Goal: Task Accomplishment & Management: Use online tool/utility

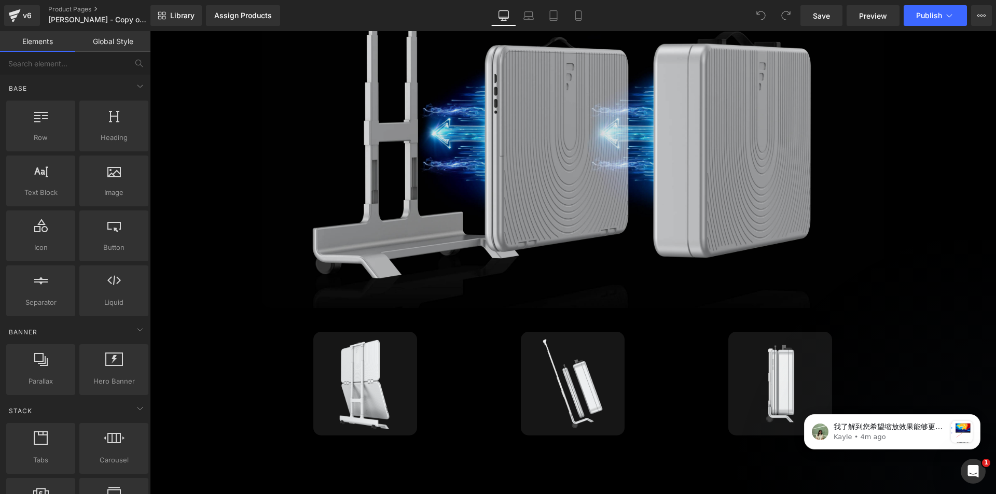
scroll to position [2386, 0]
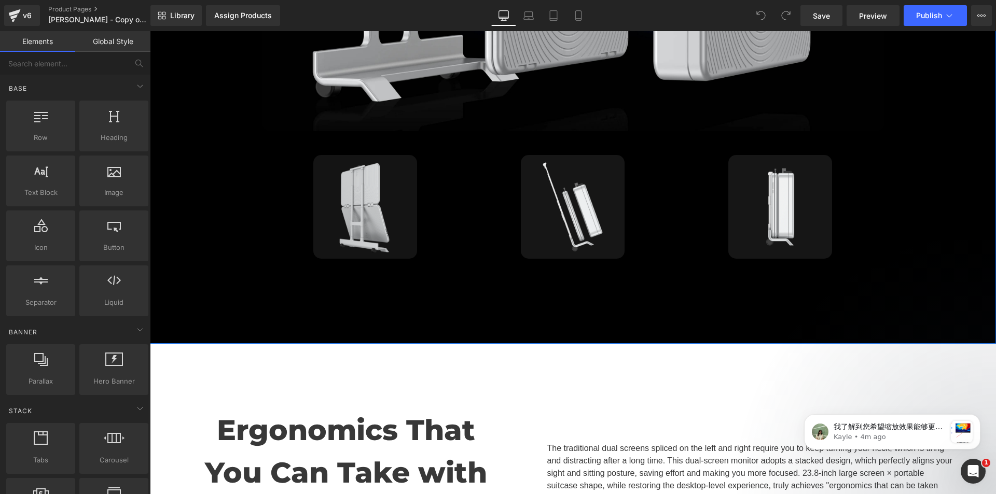
click at [379, 204] on icon at bounding box center [382, 207] width 6 height 6
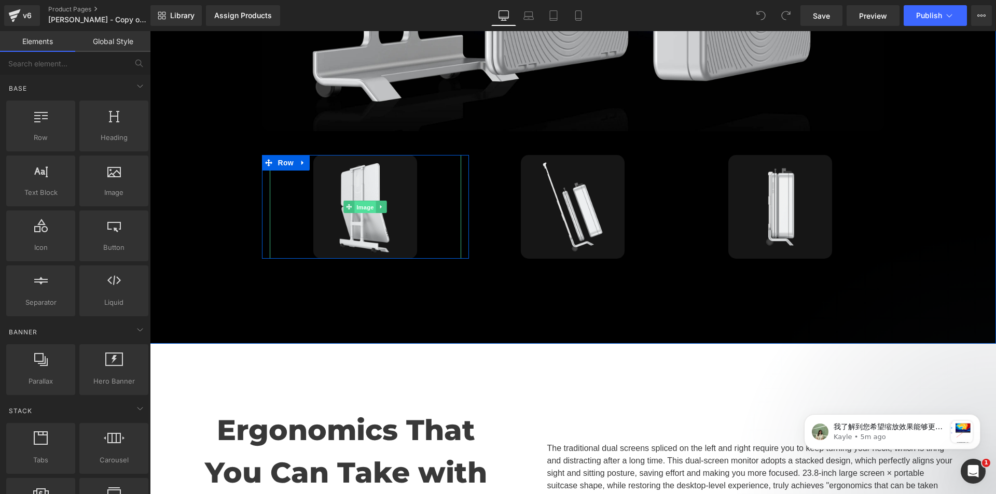
click at [344, 201] on link "Image" at bounding box center [360, 207] width 32 height 12
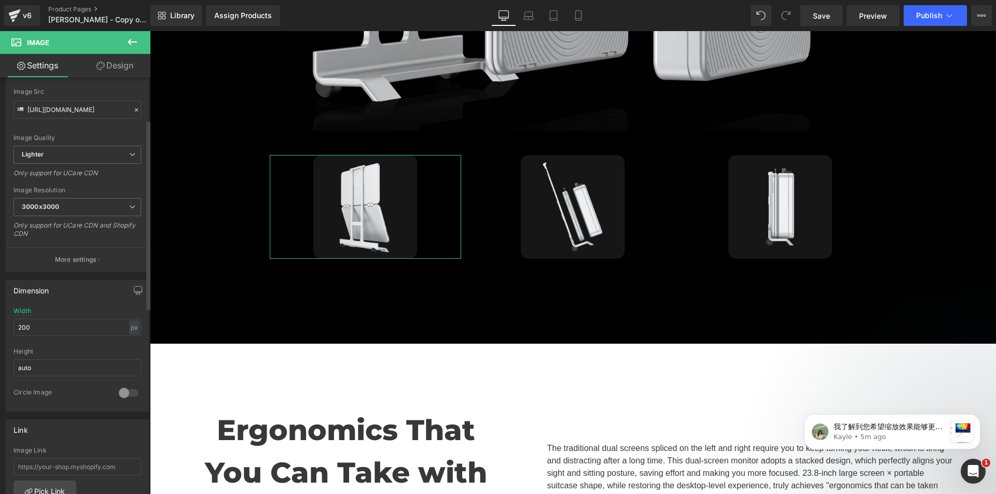
scroll to position [89, 0]
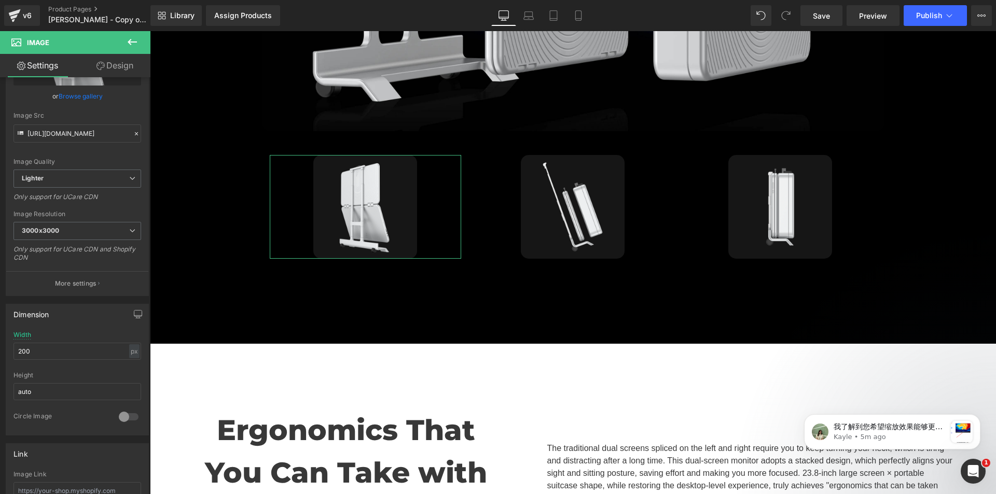
click at [112, 65] on link "Design" at bounding box center [114, 65] width 75 height 23
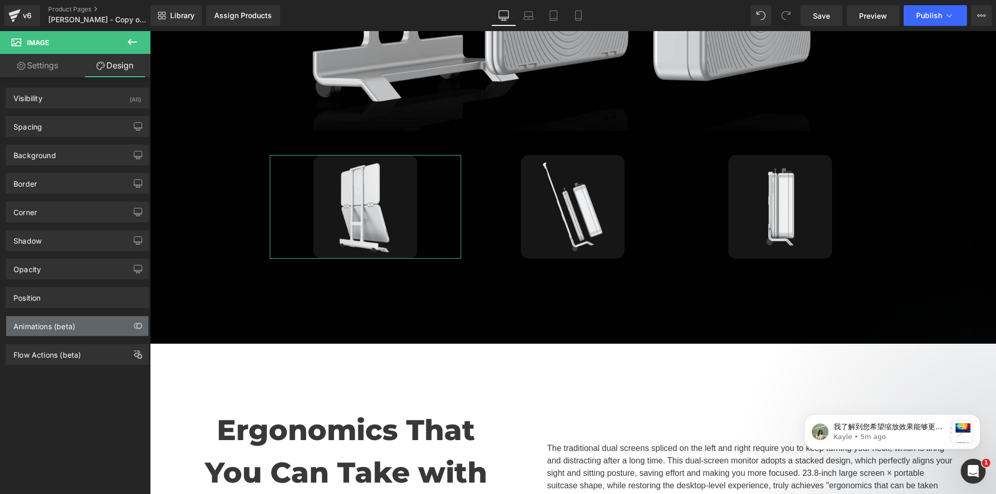
click at [80, 319] on div "Animations (beta)" at bounding box center [77, 326] width 142 height 20
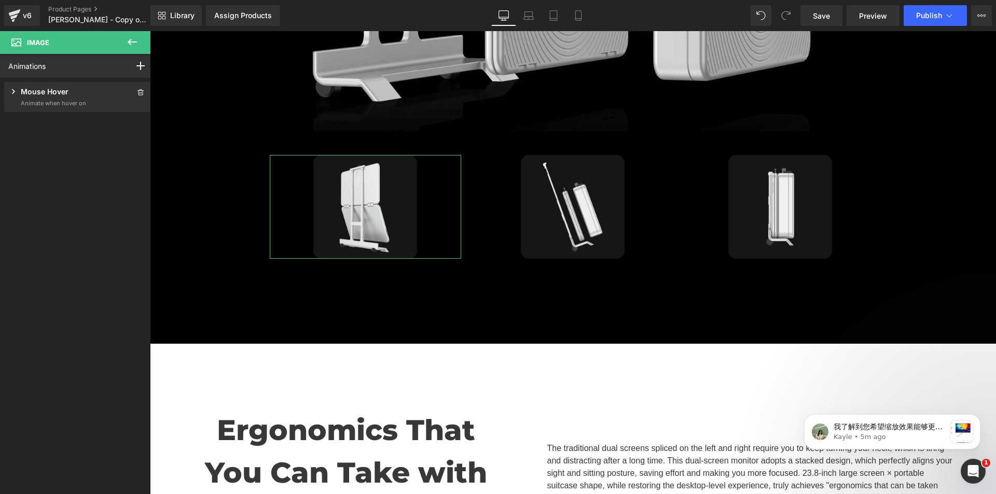
click at [81, 97] on div "Mouse Hover" at bounding box center [47, 92] width 78 height 13
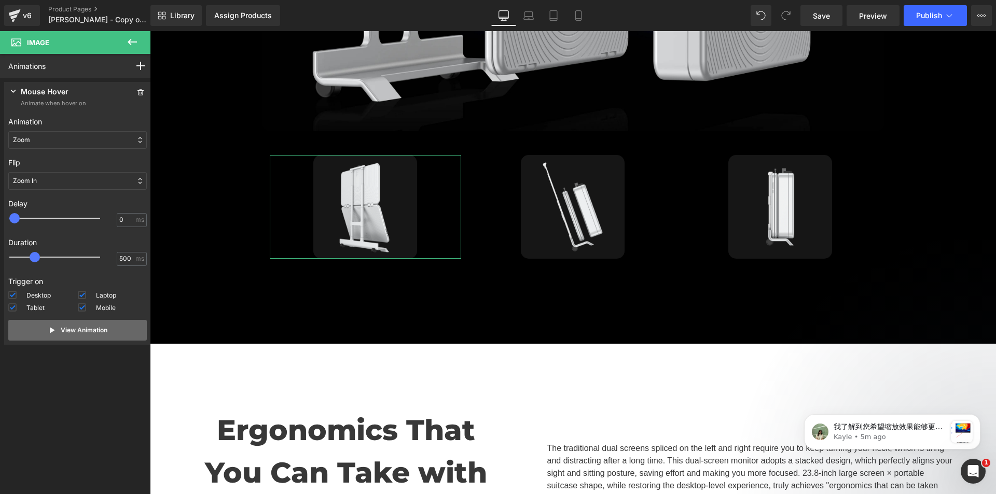
click at [82, 329] on p "View Animation" at bounding box center [84, 330] width 47 height 9
drag, startPoint x: 36, startPoint y: 257, endPoint x: 18, endPoint y: 256, distance: 18.2
click at [18, 256] on span at bounding box center [14, 257] width 10 height 10
click at [89, 331] on p "View Animation" at bounding box center [84, 330] width 47 height 9
drag, startPoint x: 14, startPoint y: 254, endPoint x: 93, endPoint y: 262, distance: 79.8
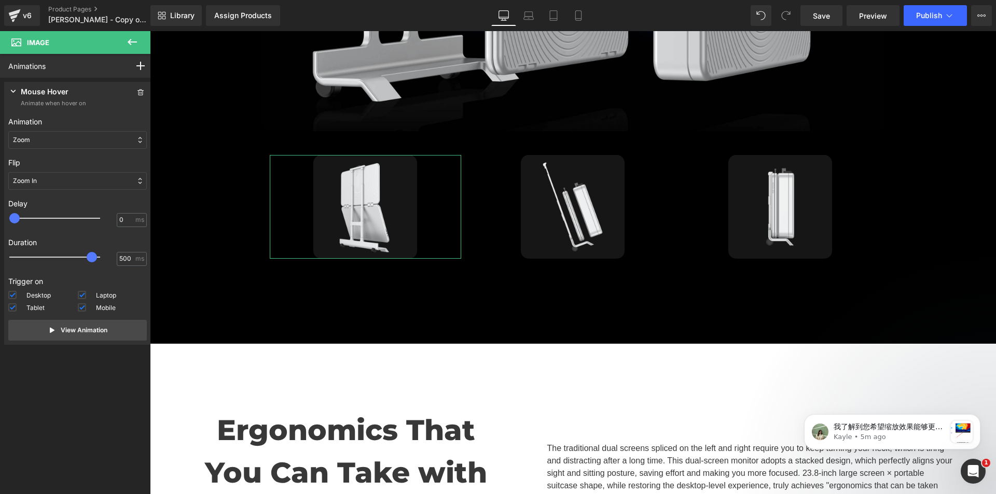
click at [93, 262] on div at bounding box center [62, 257] width 91 height 21
click at [94, 327] on p "View Animation" at bounding box center [84, 330] width 47 height 9
drag, startPoint x: 90, startPoint y: 257, endPoint x: 110, endPoint y: 259, distance: 20.3
click at [110, 259] on span at bounding box center [105, 257] width 10 height 10
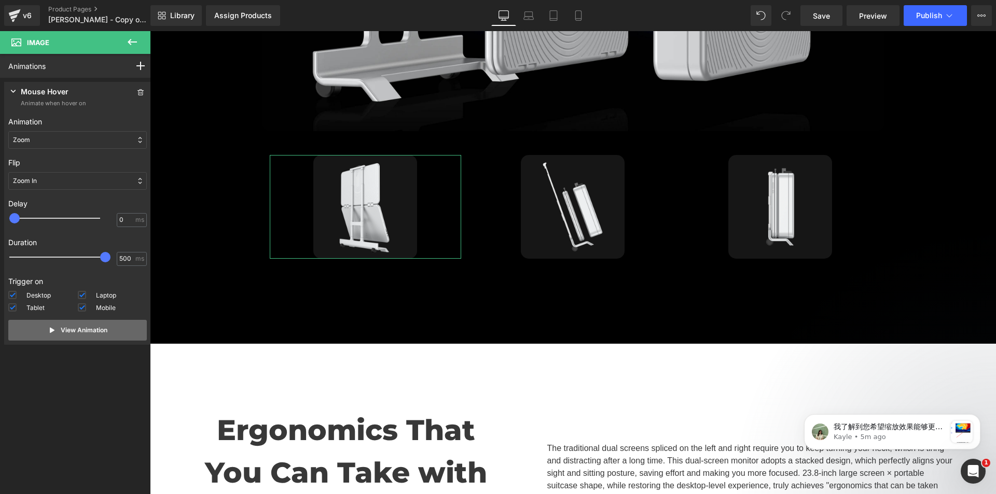
click at [94, 328] on p "View Animation" at bounding box center [84, 330] width 47 height 9
click at [77, 330] on p "View Animation" at bounding box center [84, 330] width 47 height 9
drag, startPoint x: 17, startPoint y: 215, endPoint x: 29, endPoint y: 215, distance: 11.9
click at [29, 215] on div at bounding box center [62, 218] width 91 height 21
click at [85, 326] on p "View Animation" at bounding box center [84, 330] width 47 height 9
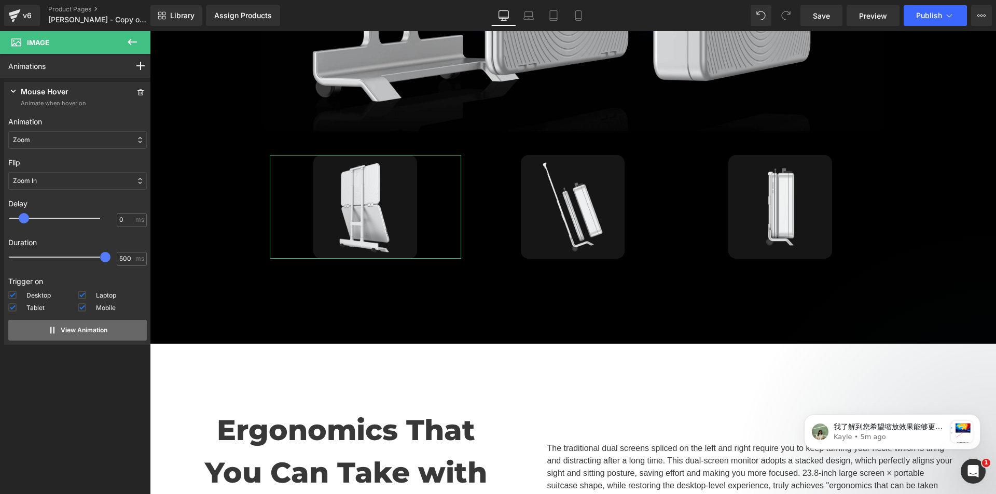
click at [85, 326] on p "View Animation" at bounding box center [84, 330] width 47 height 9
click at [85, 331] on p "View Animation" at bounding box center [84, 330] width 47 height 9
drag, startPoint x: 30, startPoint y: 214, endPoint x: 76, endPoint y: 223, distance: 46.5
click at [76, 223] on div at bounding box center [62, 218] width 91 height 21
click at [92, 327] on p "View Animation" at bounding box center [84, 330] width 47 height 9
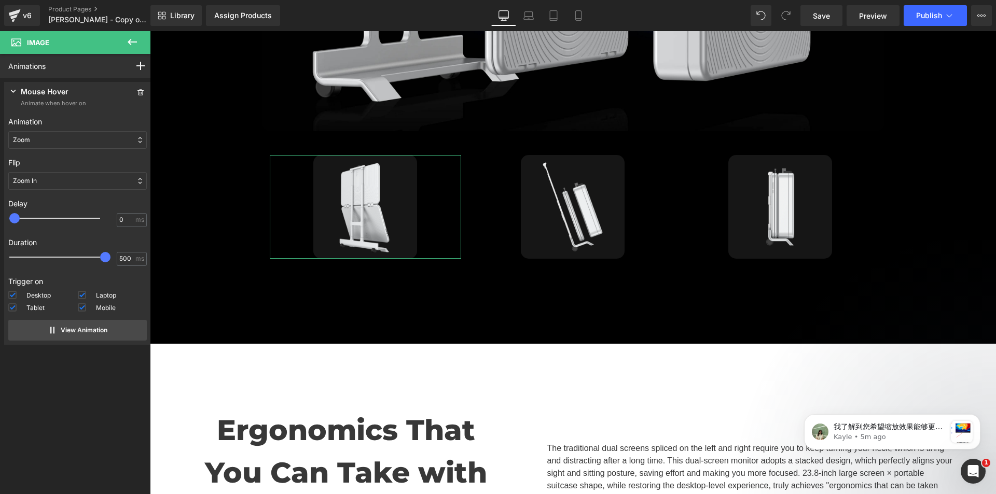
drag, startPoint x: 76, startPoint y: 220, endPoint x: -11, endPoint y: 220, distance: 86.6
click at [0, 220] on html "Image You are previewing how the will restyle your page. You can not edit Eleme…" at bounding box center [498, 247] width 996 height 494
click at [94, 328] on p "View Animation" at bounding box center [84, 330] width 47 height 9
drag, startPoint x: 101, startPoint y: 257, endPoint x: 78, endPoint y: 255, distance: 23.4
click at [95, 255] on span at bounding box center [100, 257] width 10 height 10
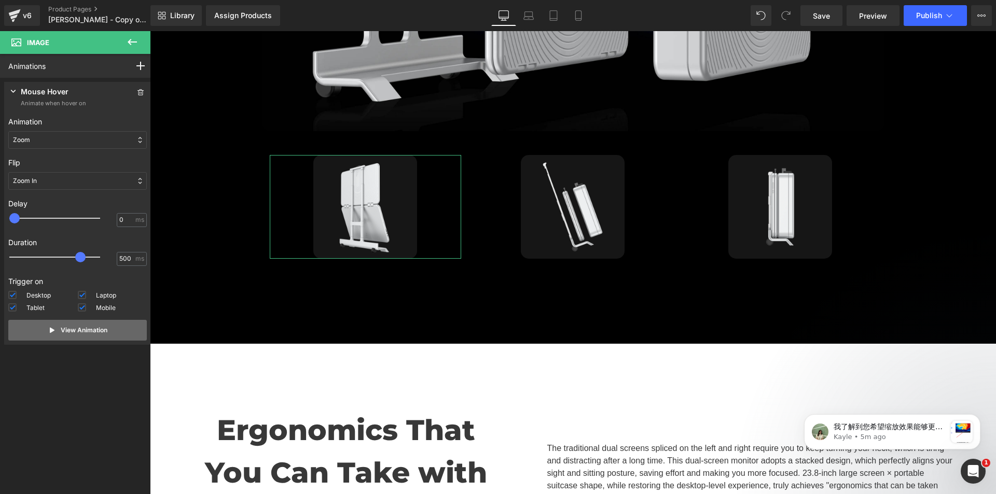
click at [102, 331] on p "View Animation" at bounding box center [84, 330] width 47 height 9
drag, startPoint x: 82, startPoint y: 255, endPoint x: 101, endPoint y: 261, distance: 19.0
click at [101, 261] on div at bounding box center [62, 257] width 91 height 21
click at [94, 177] on div "Zoom In" at bounding box center [77, 181] width 138 height 18
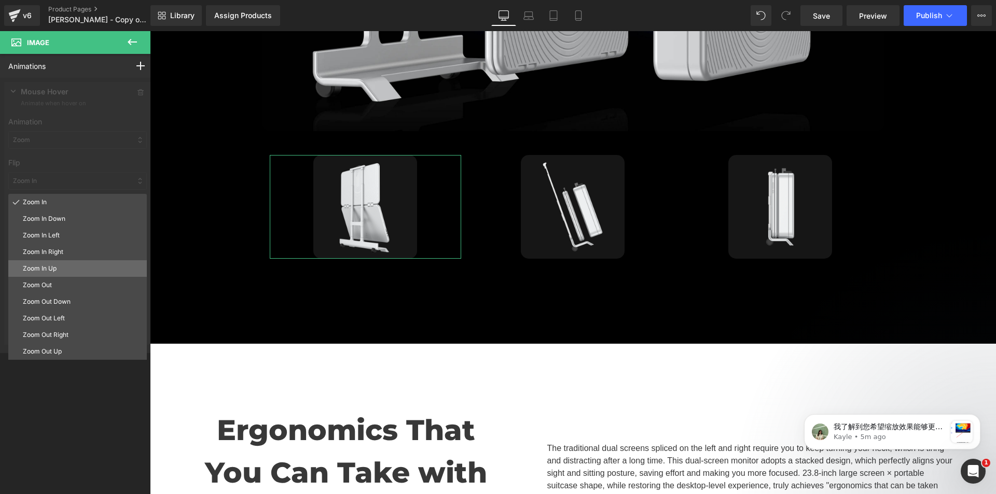
click at [88, 265] on p "Zoom In Up" at bounding box center [83, 268] width 120 height 9
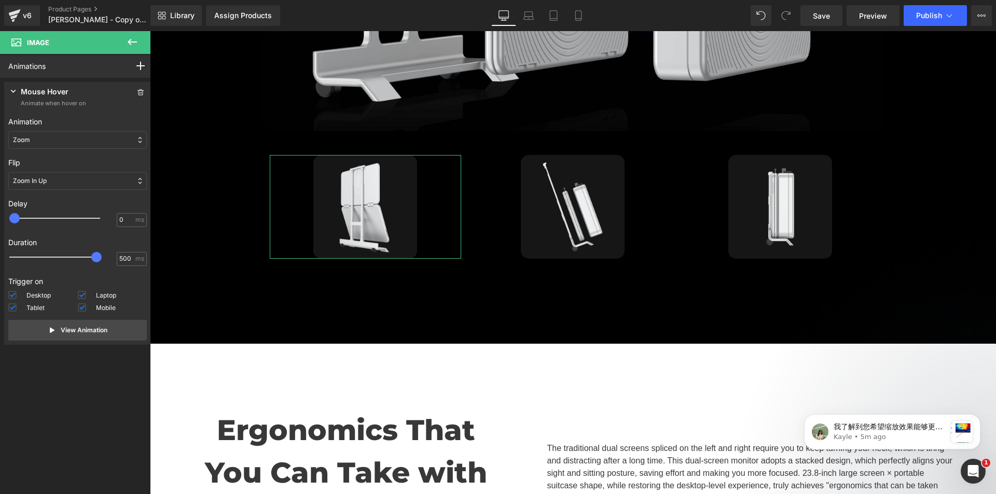
click at [88, 180] on div "Zoom In Up" at bounding box center [77, 181] width 138 height 18
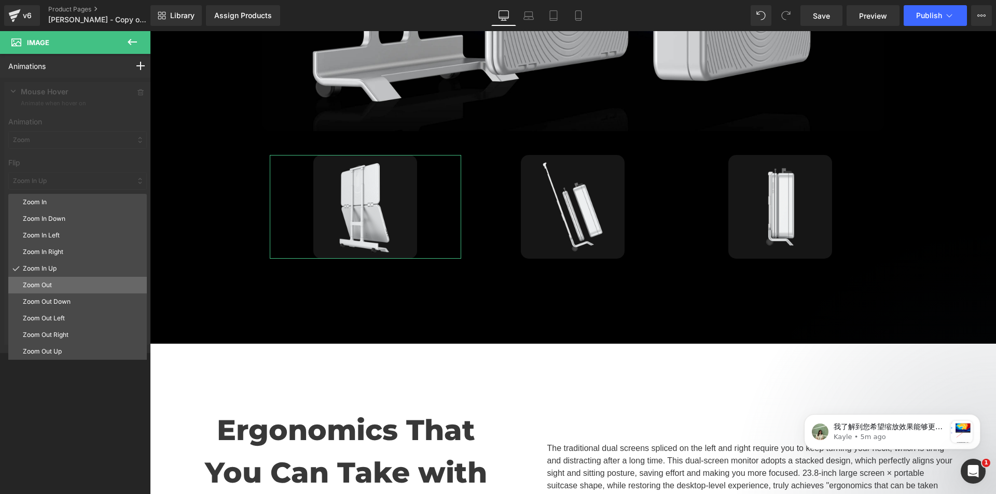
click at [82, 286] on p "Zoom Out" at bounding box center [83, 285] width 120 height 9
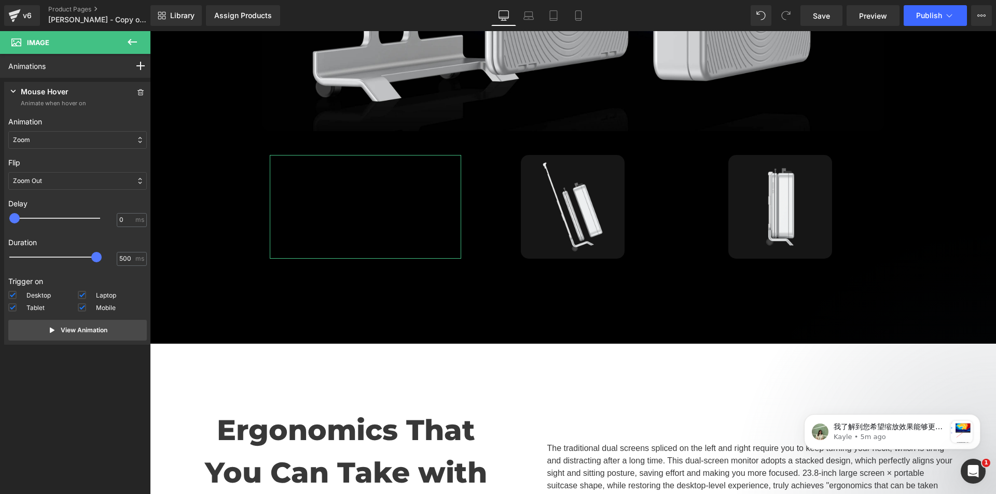
click at [93, 180] on div "Zoom Out" at bounding box center [77, 181] width 138 height 18
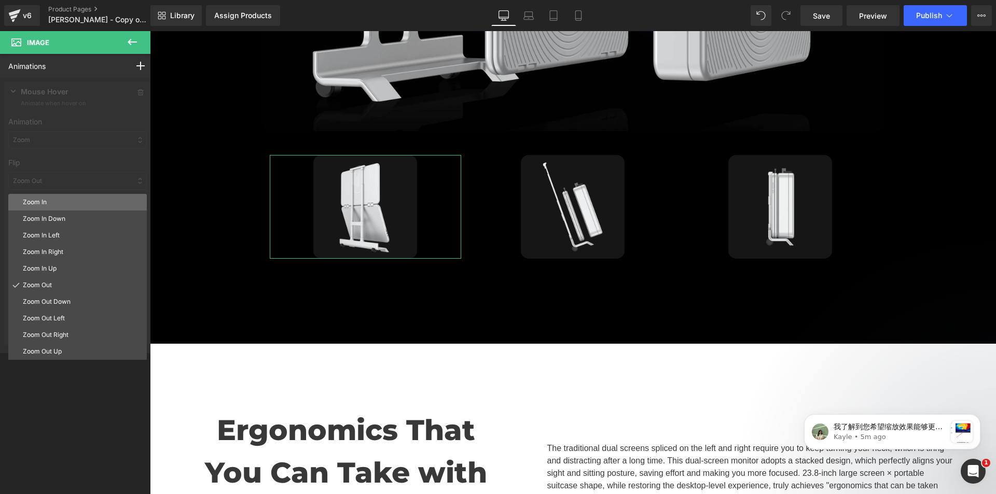
click at [91, 198] on p "Zoom In" at bounding box center [83, 202] width 120 height 9
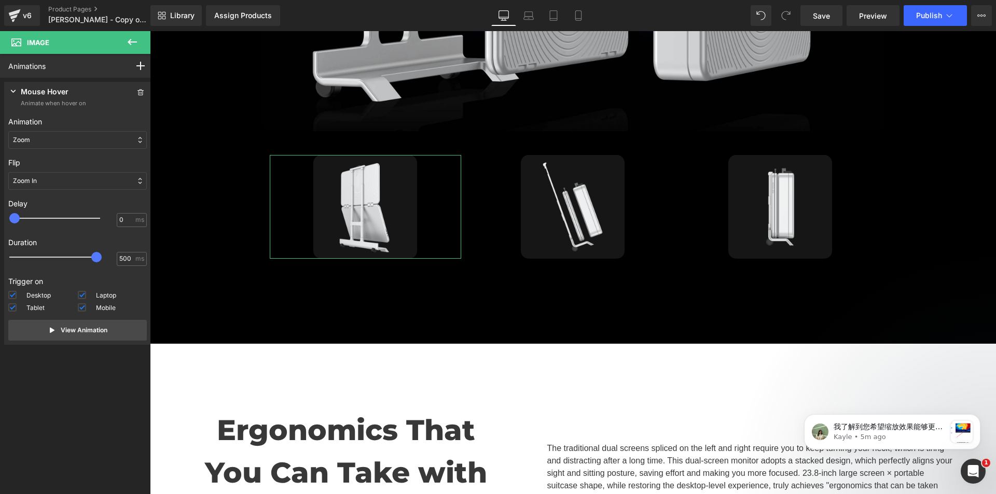
click at [96, 141] on div "Zoom" at bounding box center [77, 140] width 138 height 18
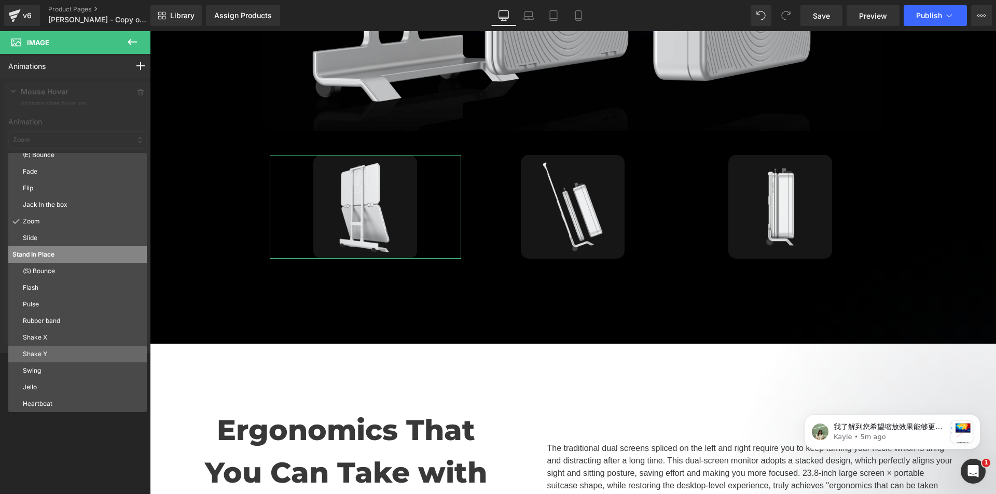
scroll to position [0, 0]
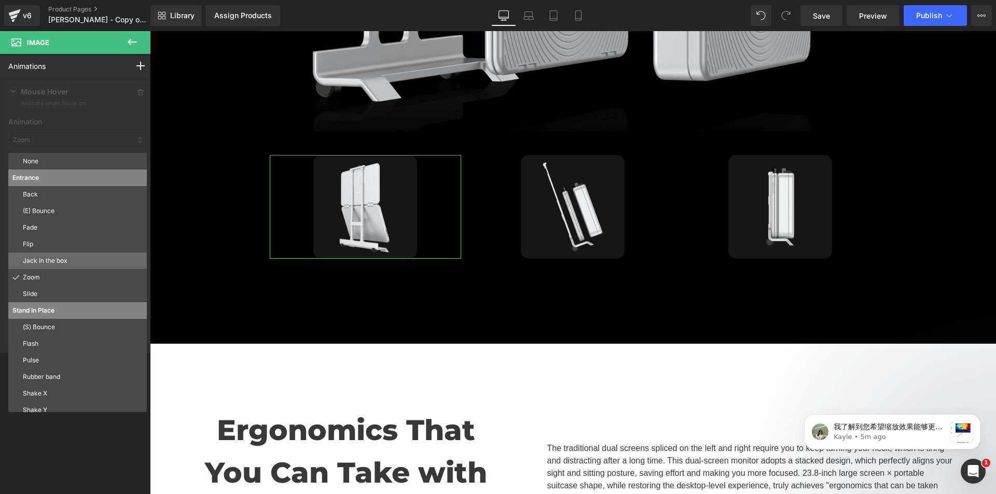
click at [84, 256] on p "Jack In the box" at bounding box center [83, 260] width 120 height 9
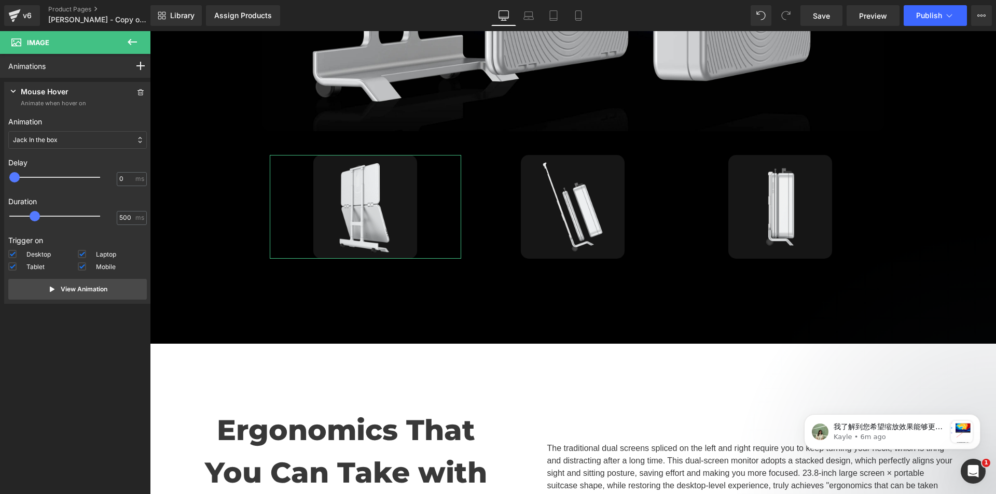
click at [93, 142] on div "Jack In the box" at bounding box center [77, 140] width 138 height 18
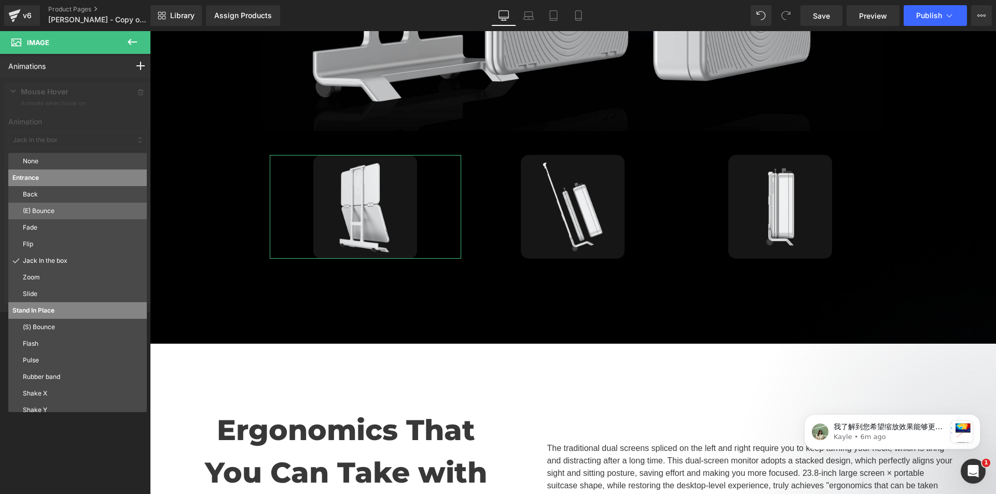
click at [71, 214] on p "(E) Bounce" at bounding box center [83, 210] width 120 height 9
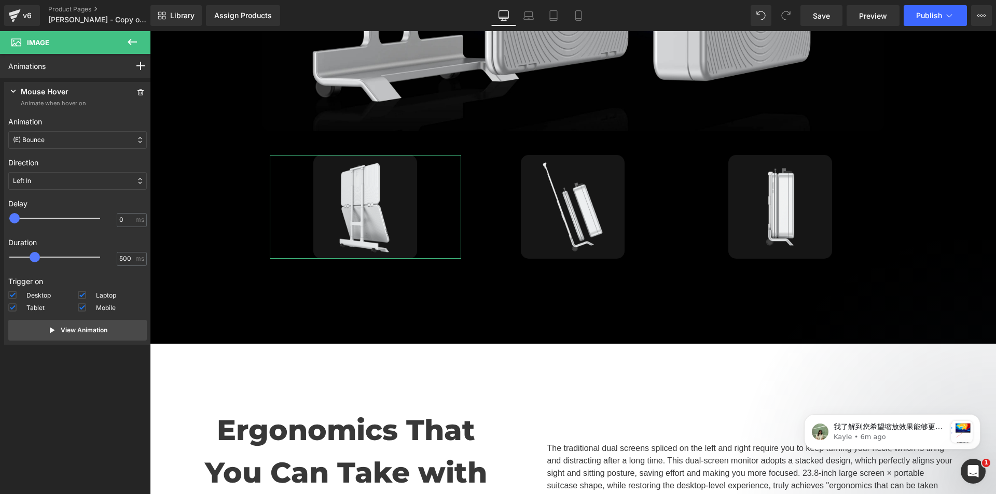
click at [79, 145] on div "(E) Bounce" at bounding box center [77, 140] width 138 height 18
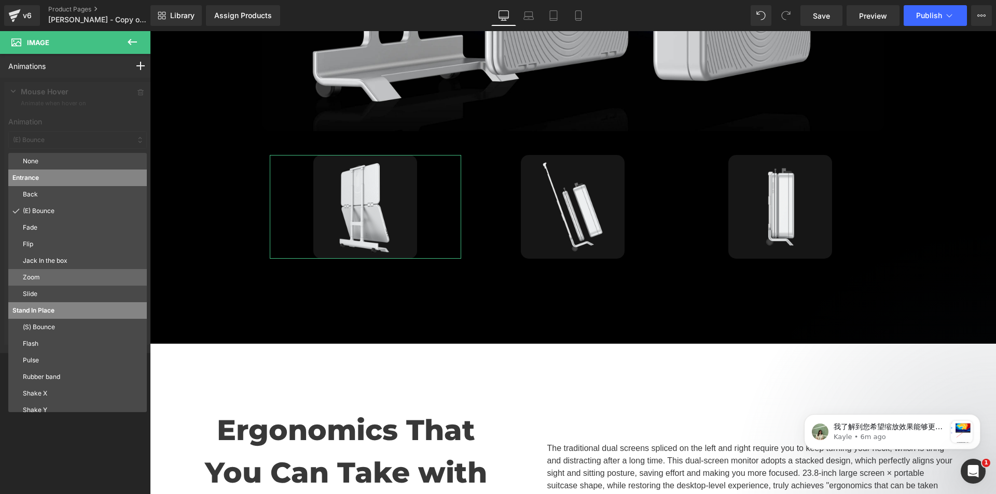
click at [74, 275] on p "Zoom" at bounding box center [83, 277] width 120 height 9
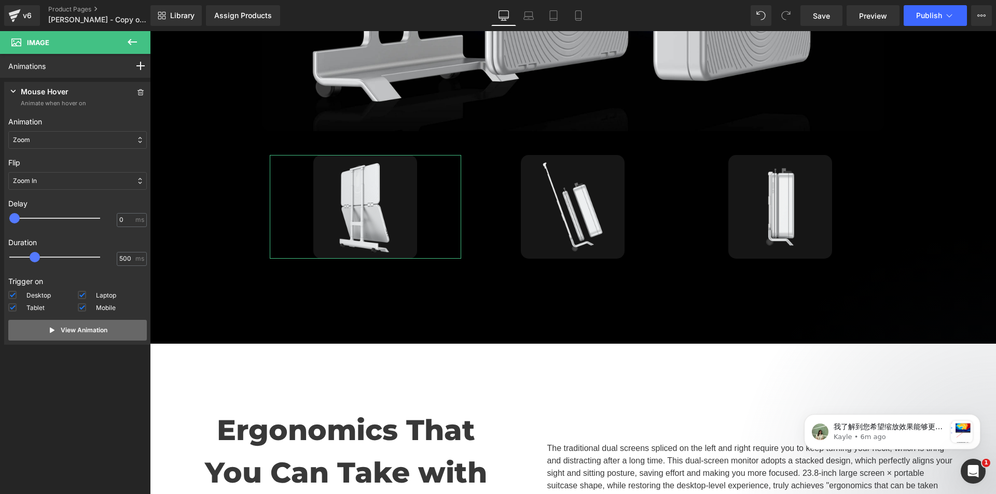
click at [61, 327] on p "View Animation" at bounding box center [84, 330] width 47 height 9
drag, startPoint x: 35, startPoint y: 260, endPoint x: 138, endPoint y: 259, distance: 103.2
click at [138, 259] on div "500 ms" at bounding box center [77, 260] width 138 height 16
click at [78, 330] on p "View Animation" at bounding box center [84, 330] width 47 height 9
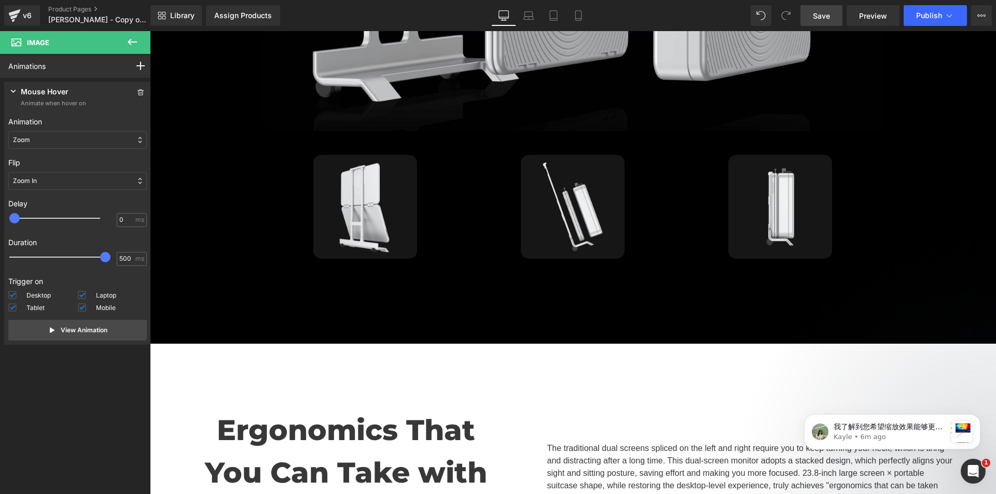
click at [833, 17] on link "Save" at bounding box center [821, 15] width 42 height 21
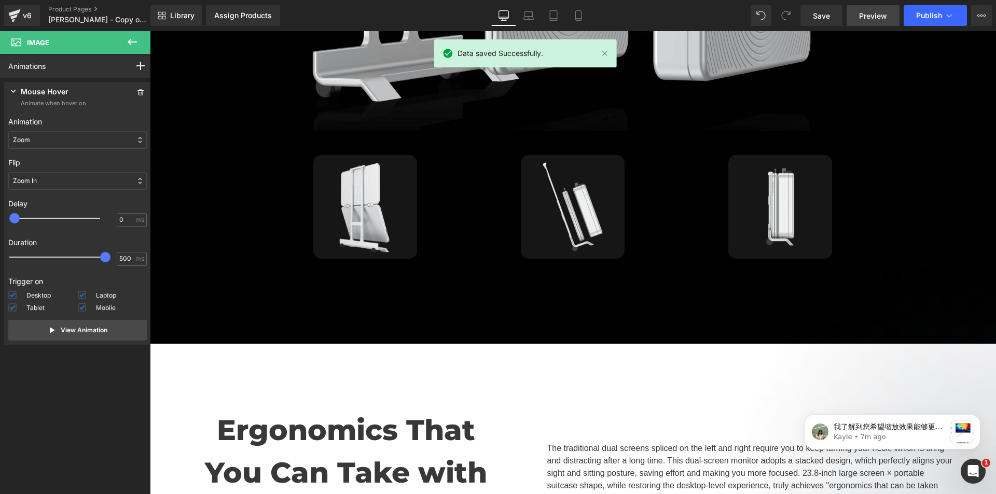
click at [861, 16] on span "Preview" at bounding box center [873, 15] width 28 height 11
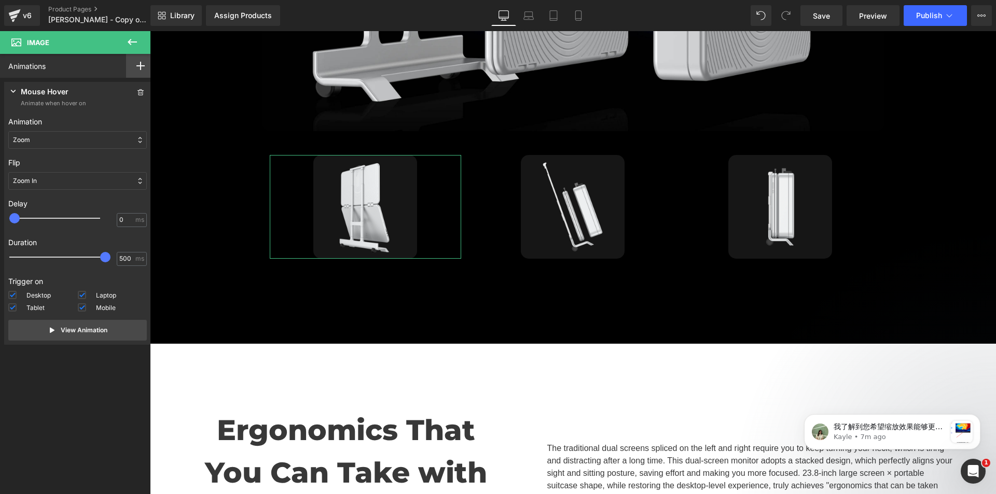
click at [136, 65] on icon at bounding box center [140, 66] width 8 height 8
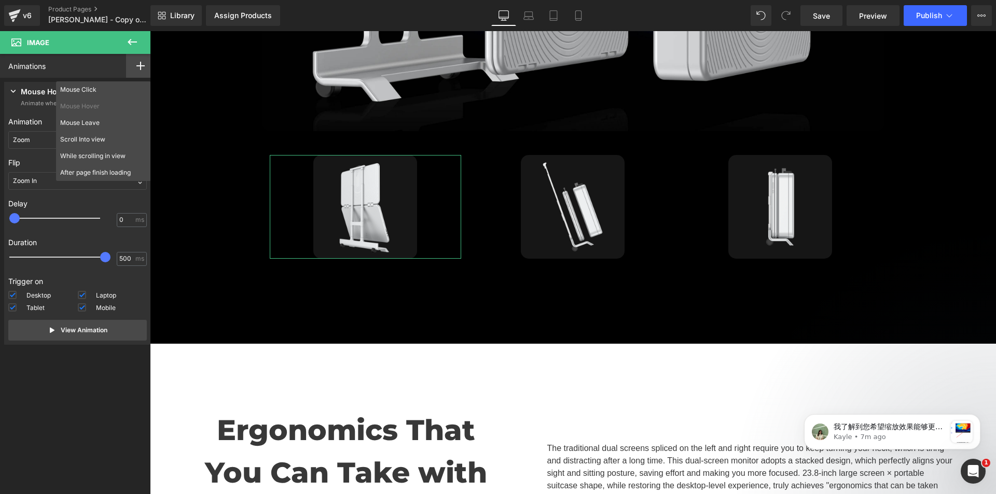
click at [62, 61] on div "Animations Mouse Click Mouse Hover Mouse Leave Scroll Into view While scrolling…" at bounding box center [77, 66] width 155 height 24
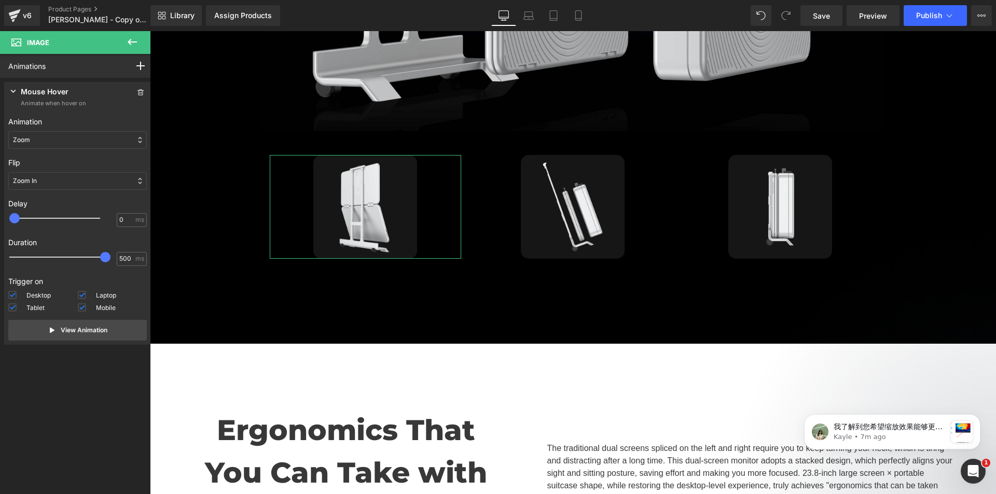
click at [63, 135] on div "Zoom" at bounding box center [77, 140] width 138 height 18
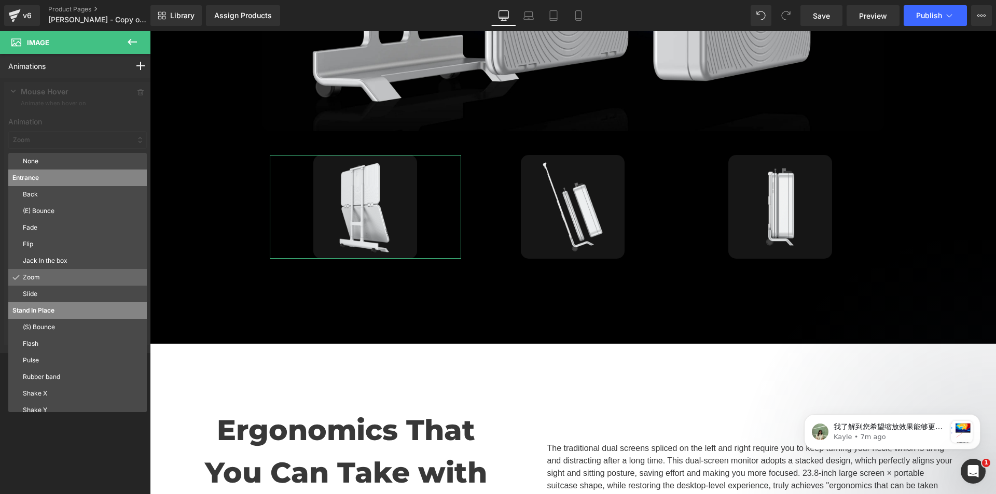
click at [78, 277] on p "Zoom" at bounding box center [83, 277] width 120 height 9
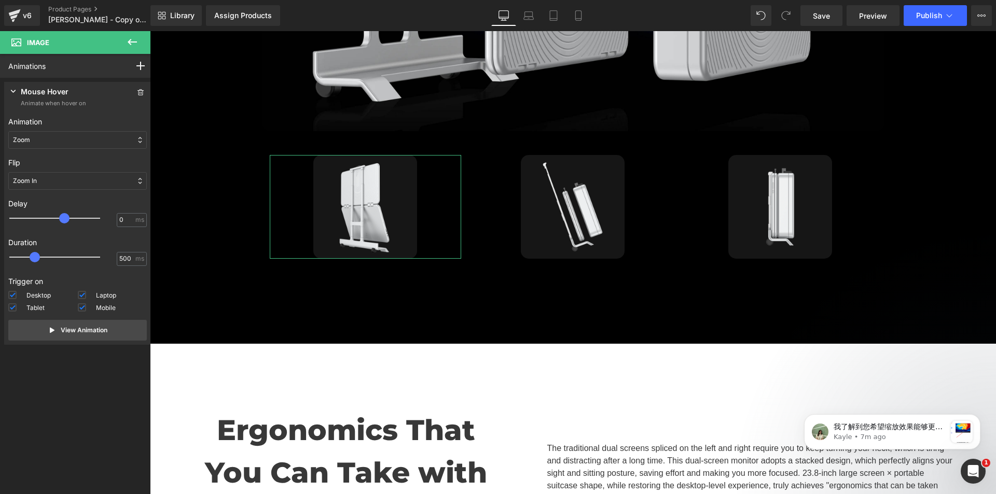
drag, startPoint x: 16, startPoint y: 215, endPoint x: 66, endPoint y: 217, distance: 49.8
click at [66, 217] on span at bounding box center [64, 218] width 10 height 10
click at [78, 330] on p "View Animation" at bounding box center [84, 330] width 47 height 9
drag, startPoint x: 68, startPoint y: 216, endPoint x: -60, endPoint y: 221, distance: 127.7
click at [0, 221] on html "Image You are previewing how the will restyle your page. You can not edit Eleme…" at bounding box center [498, 247] width 996 height 494
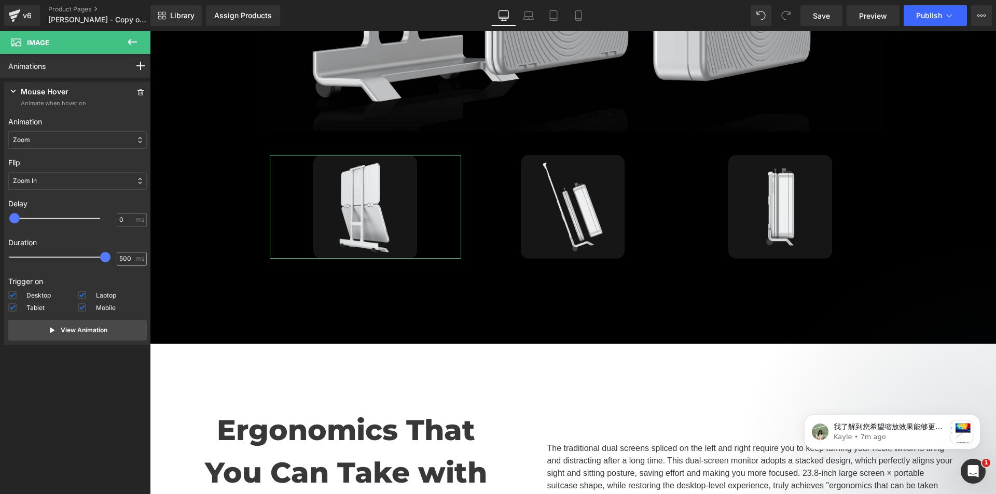
drag, startPoint x: 37, startPoint y: 258, endPoint x: 136, endPoint y: 258, distance: 99.1
click at [136, 258] on div "500 ms" at bounding box center [77, 260] width 138 height 16
click at [97, 324] on button "View Animation" at bounding box center [77, 330] width 138 height 21
drag, startPoint x: 102, startPoint y: 256, endPoint x: 25, endPoint y: 259, distance: 76.8
click at [25, 259] on span at bounding box center [26, 257] width 10 height 10
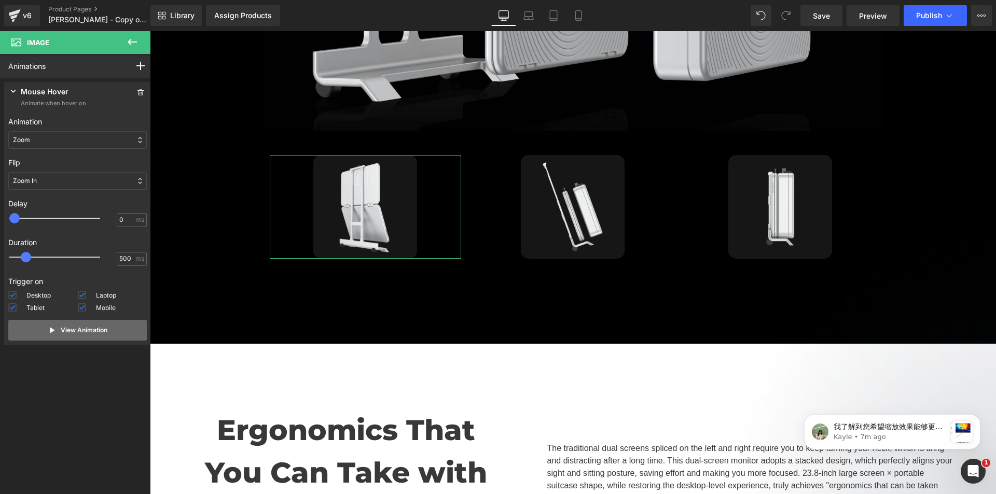
click at [67, 333] on p "View Animation" at bounding box center [84, 330] width 47 height 9
click at [67, 340] on button "View Animation" at bounding box center [77, 330] width 138 height 21
click at [26, 89] on p "Mouse Hover" at bounding box center [45, 92] width 48 height 13
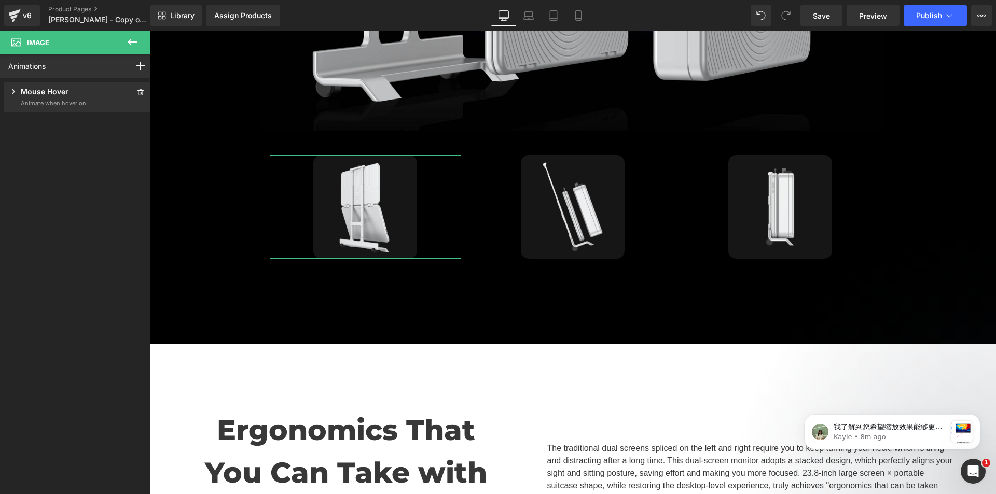
click at [26, 89] on p "Mouse Hover" at bounding box center [45, 92] width 48 height 13
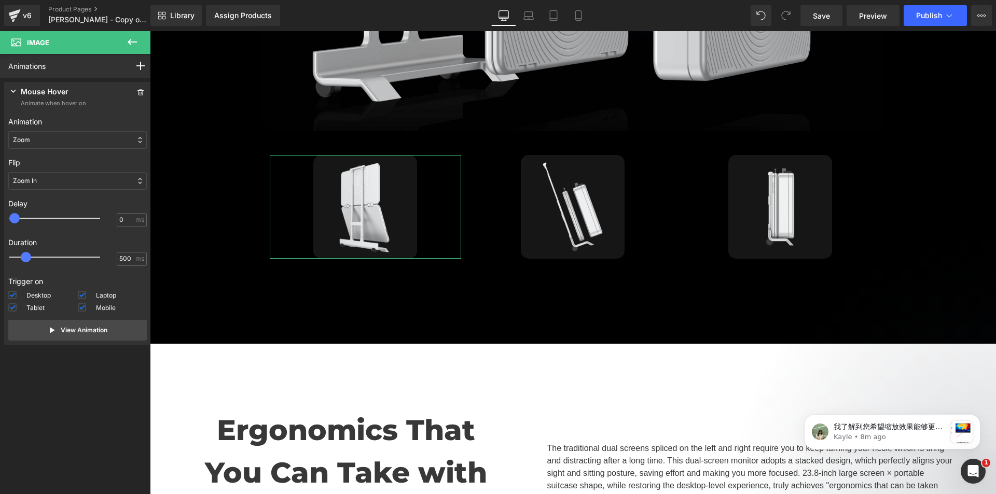
click at [27, 89] on p "Mouse Hover" at bounding box center [45, 92] width 48 height 13
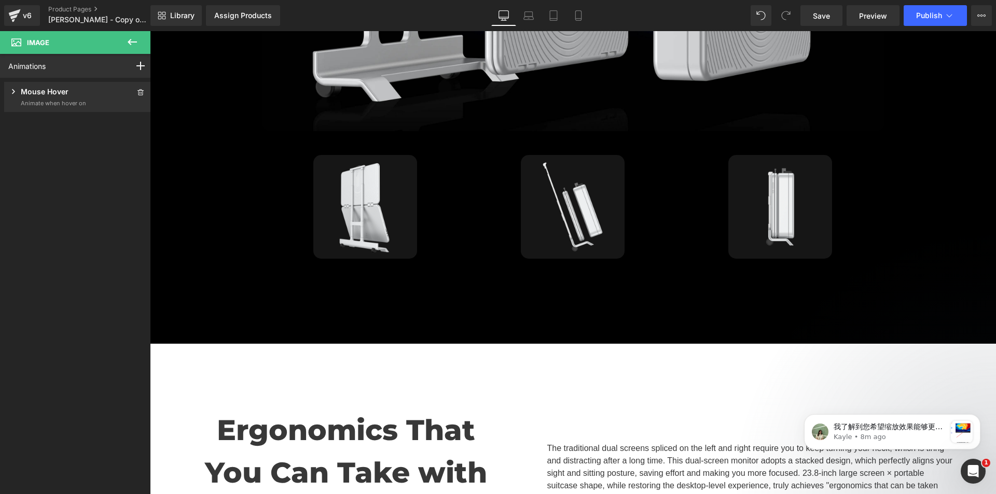
click at [128, 42] on icon at bounding box center [132, 42] width 9 height 6
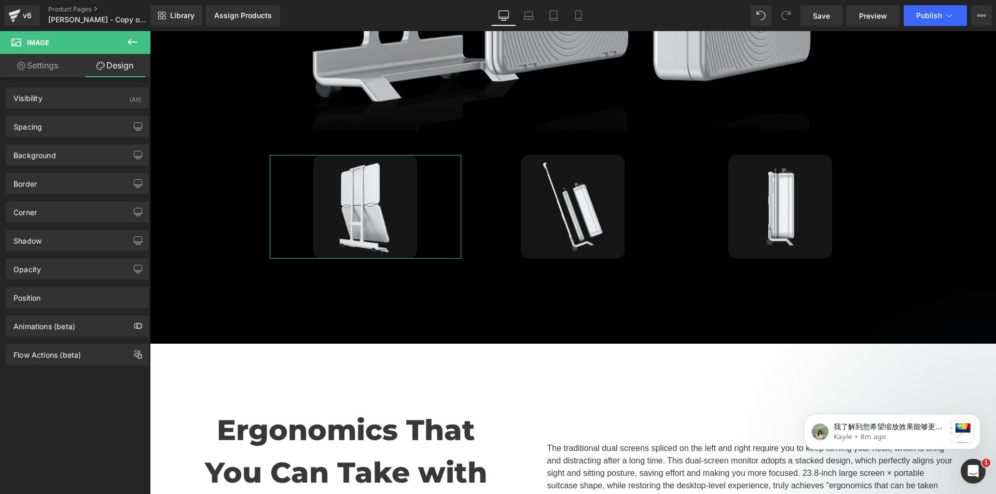
click at [61, 67] on link "Settings" at bounding box center [37, 65] width 75 height 23
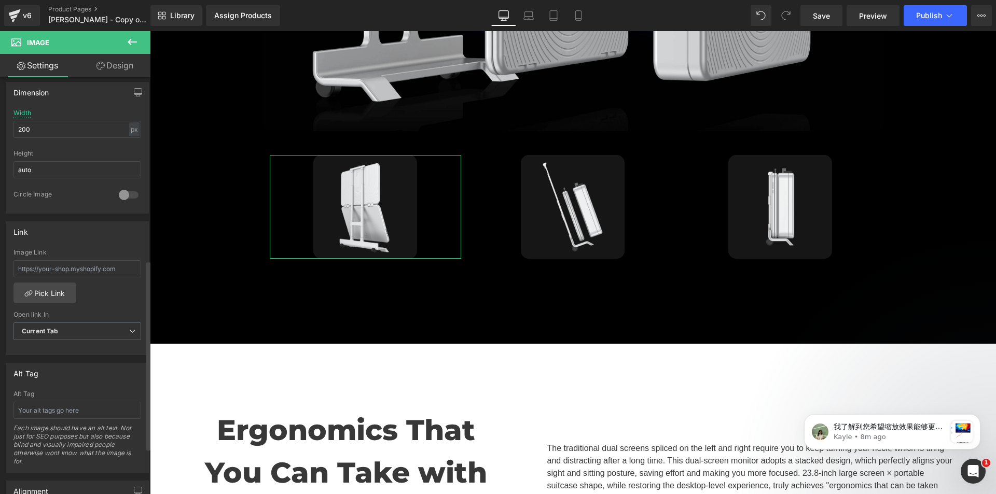
scroll to position [504, 0]
